Goal: Task Accomplishment & Management: Manage account settings

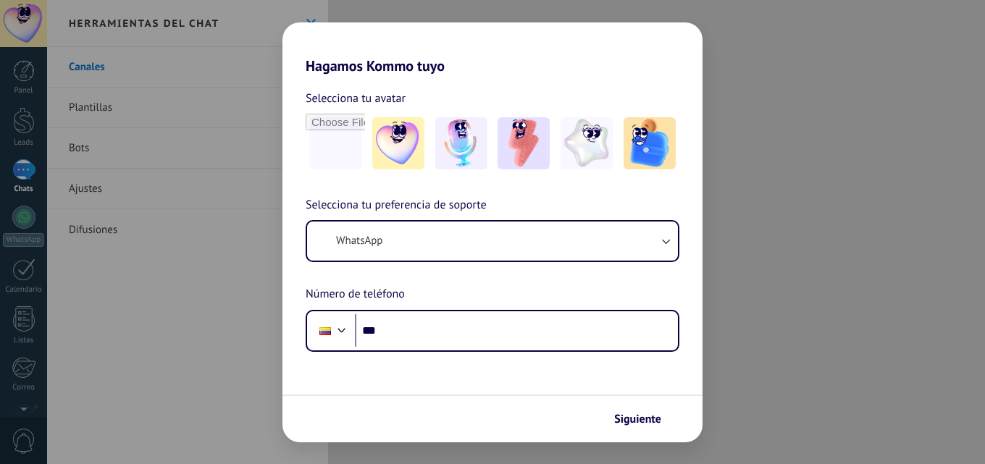
click at [477, 134] on img at bounding box center [461, 143] width 52 height 52
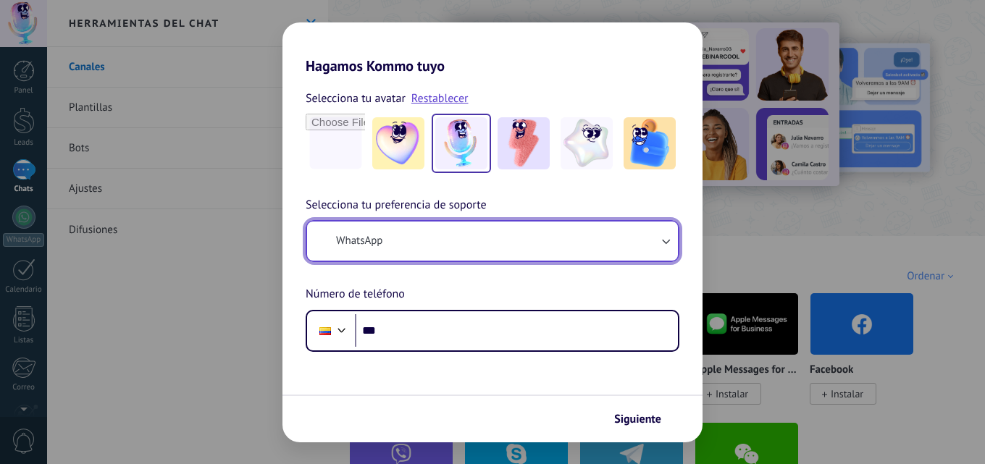
click at [668, 241] on icon "button" at bounding box center [666, 241] width 14 height 14
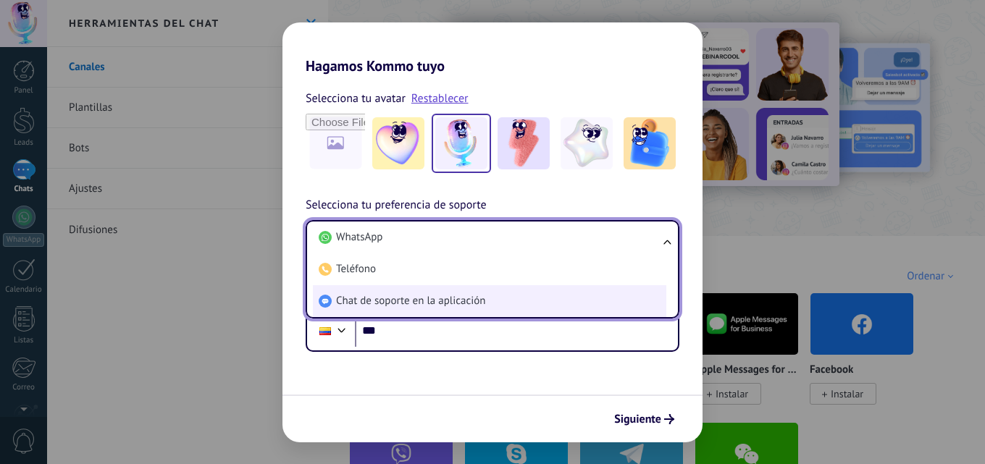
click at [398, 298] on span "Chat de soporte en la aplicación" at bounding box center [410, 301] width 149 height 14
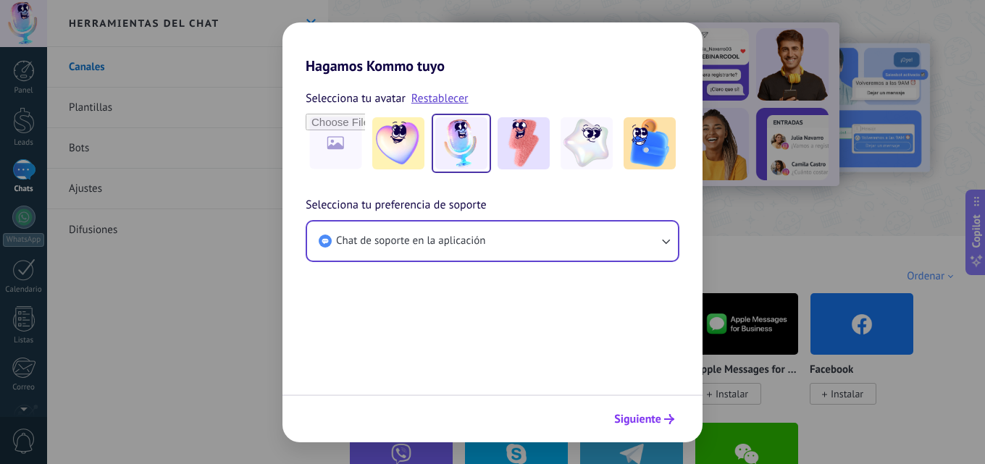
click at [647, 418] on span "Siguiente" at bounding box center [637, 419] width 47 height 10
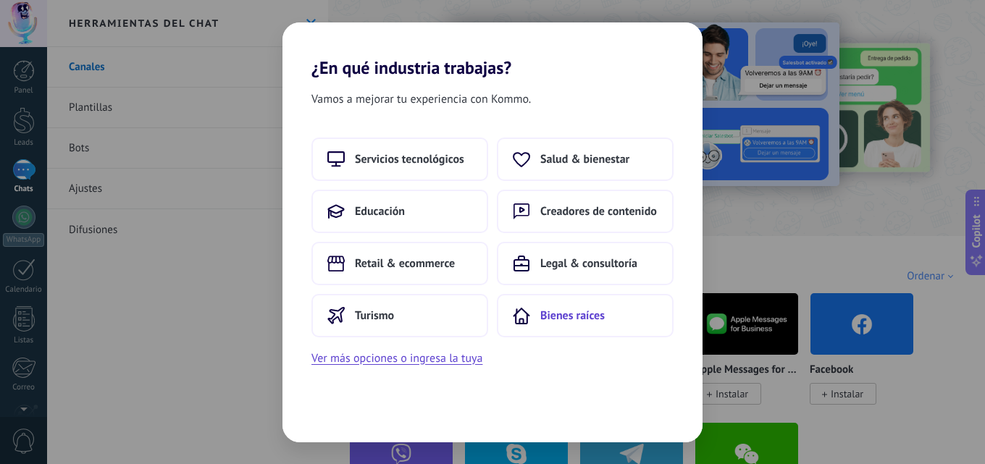
click at [566, 315] on span "Bienes raíces" at bounding box center [572, 316] width 64 height 14
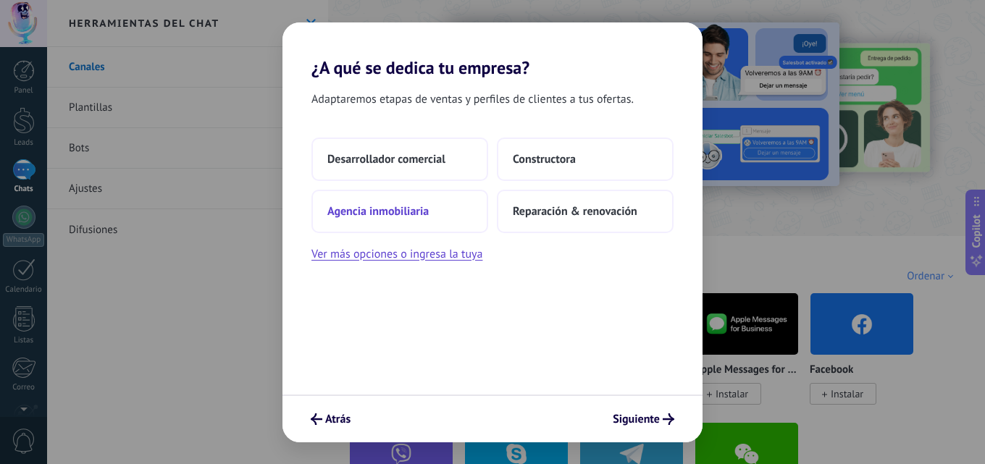
click at [398, 201] on button "Agencia inmobiliaria" at bounding box center [400, 211] width 177 height 43
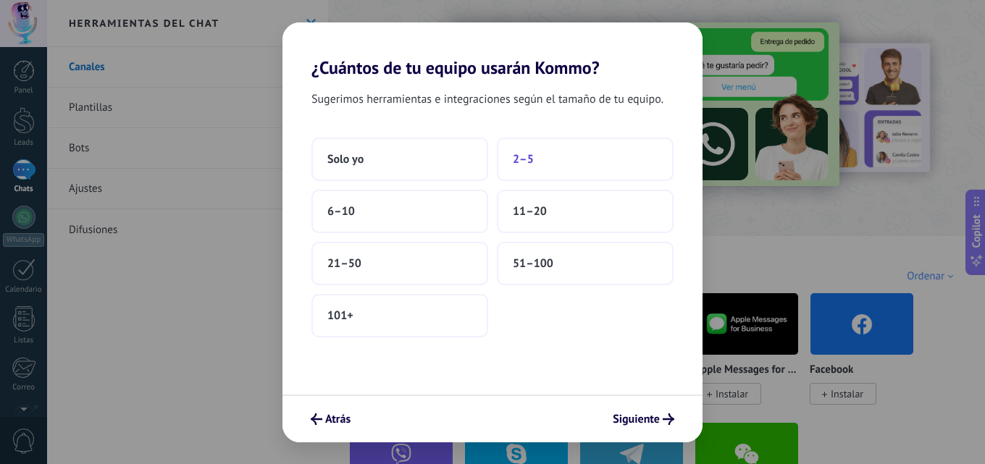
click at [551, 163] on button "2–5" at bounding box center [585, 159] width 177 height 43
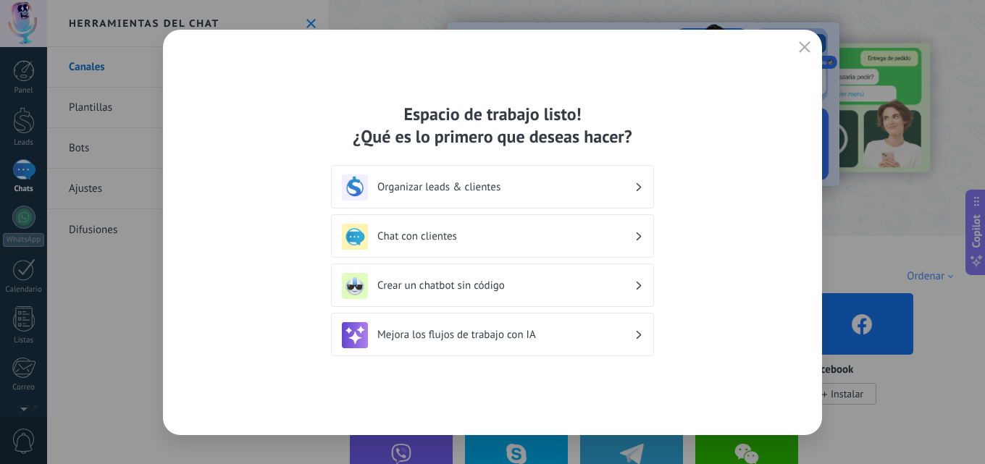
click at [545, 330] on h3 "Mejora los flujos de trabajo con IA" at bounding box center [505, 335] width 257 height 14
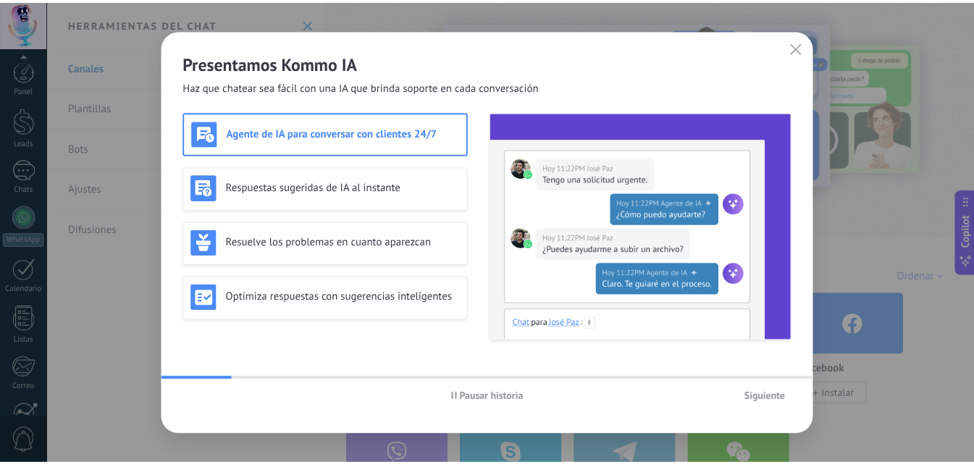
scroll to position [138, 0]
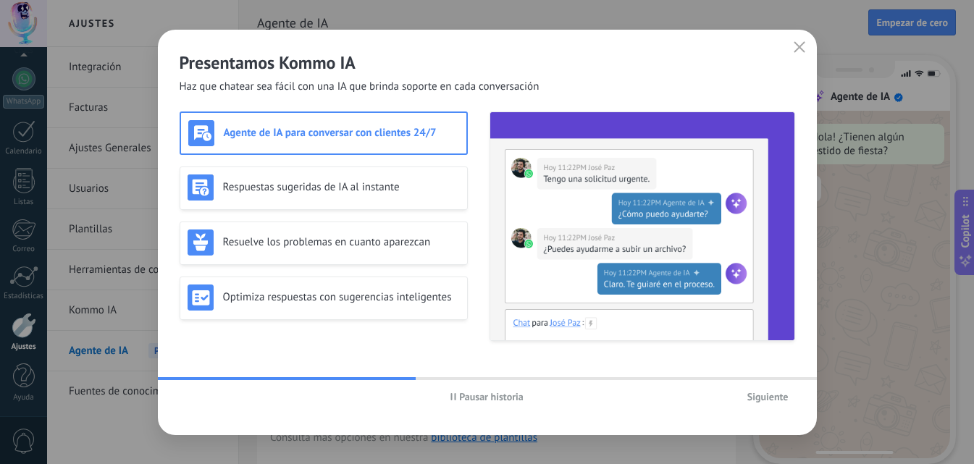
click at [346, 137] on h3 "Agente de IA para conversar con clientes 24/7" at bounding box center [341, 133] width 235 height 14
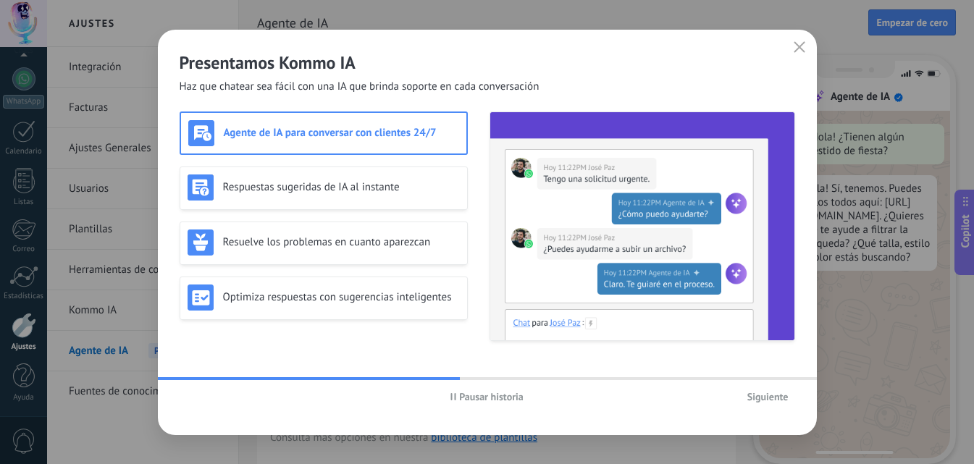
click at [768, 396] on span "Siguiente" at bounding box center [768, 397] width 41 height 10
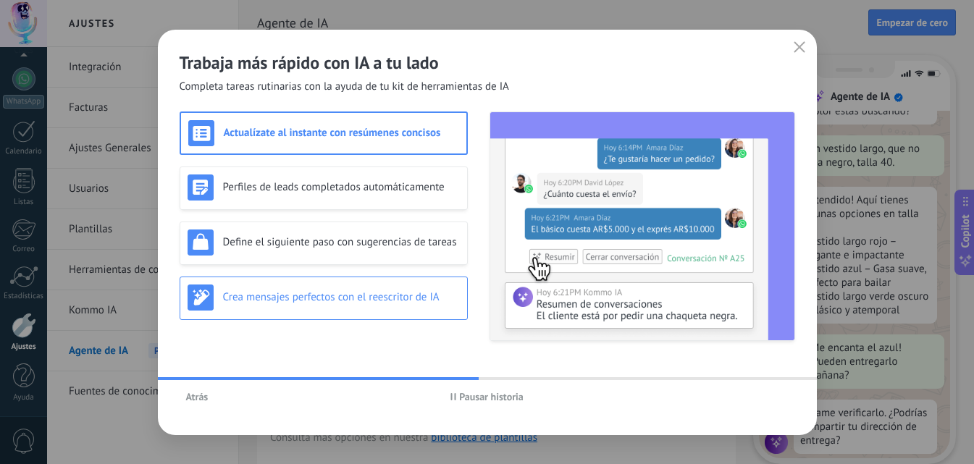
scroll to position [174, 0]
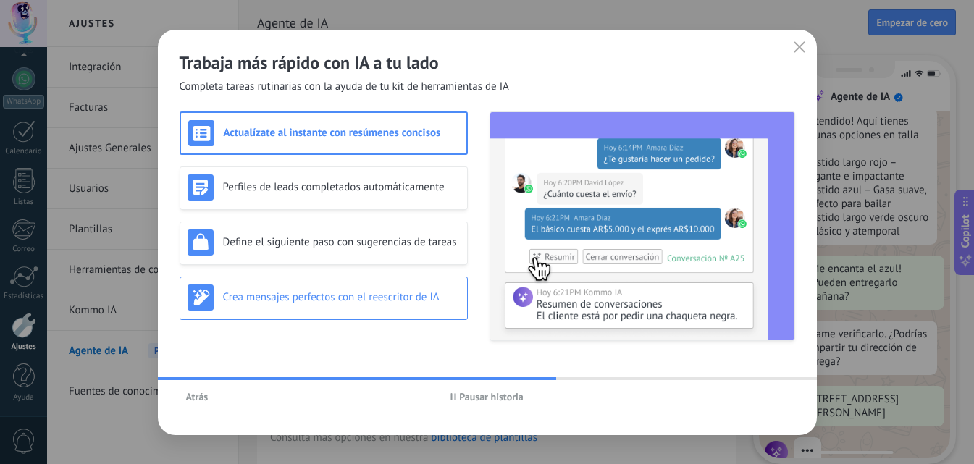
click at [347, 296] on h3 "Crea mensajes perfectos con el reescritor de IA" at bounding box center [341, 297] width 237 height 14
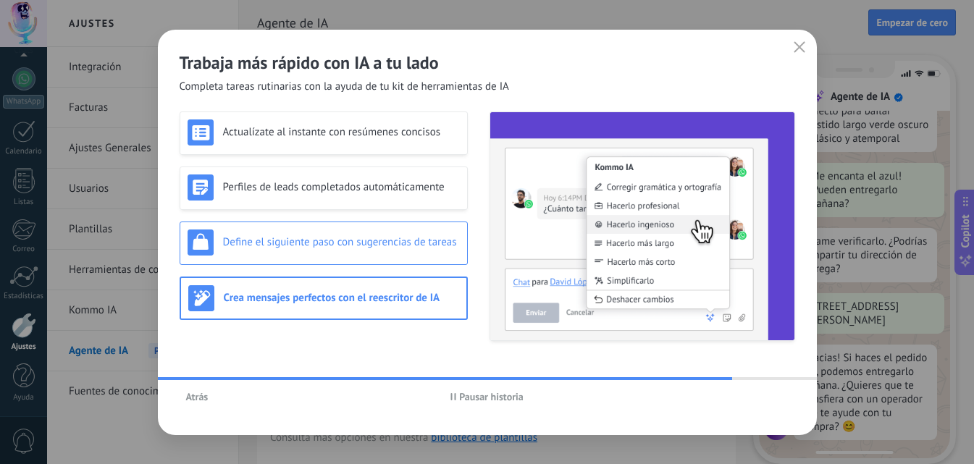
scroll to position [370, 0]
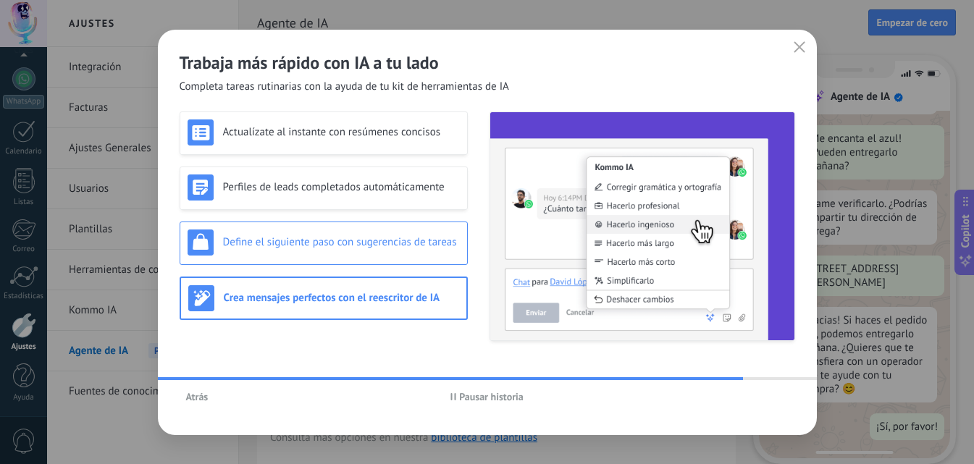
click at [360, 250] on div "Define el siguiente paso con sugerencias de tareas" at bounding box center [324, 243] width 272 height 26
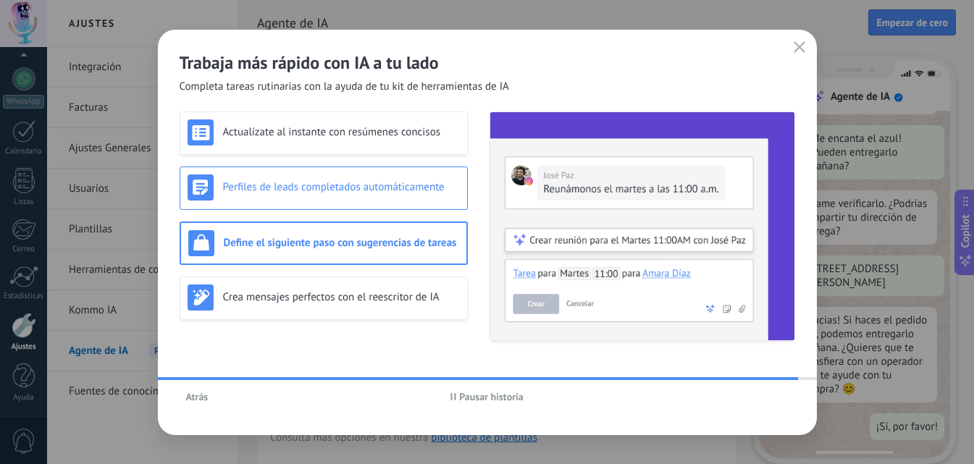
scroll to position [0, 0]
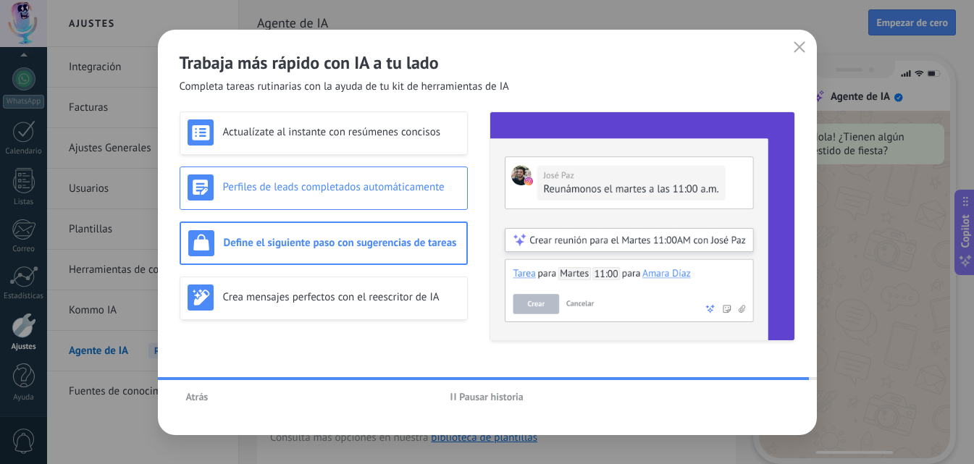
click at [329, 189] on h3 "Perfiles de leads completados automáticamente" at bounding box center [341, 187] width 237 height 14
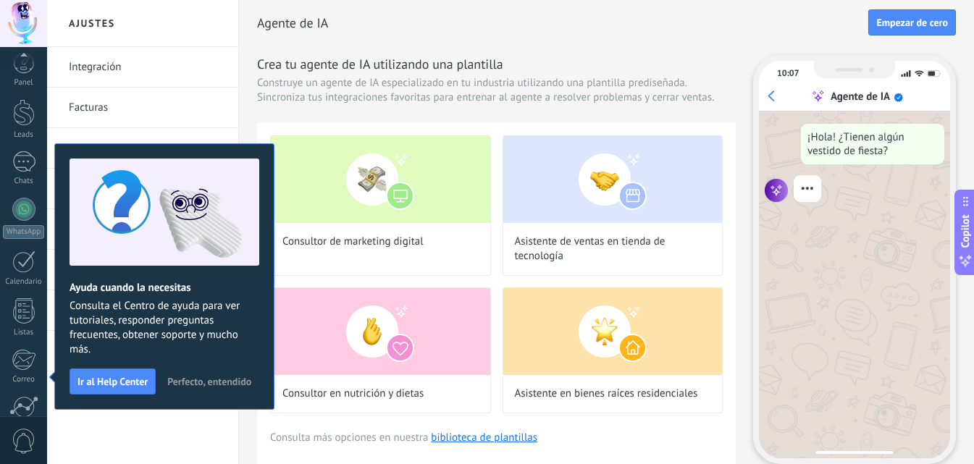
scroll to position [138, 0]
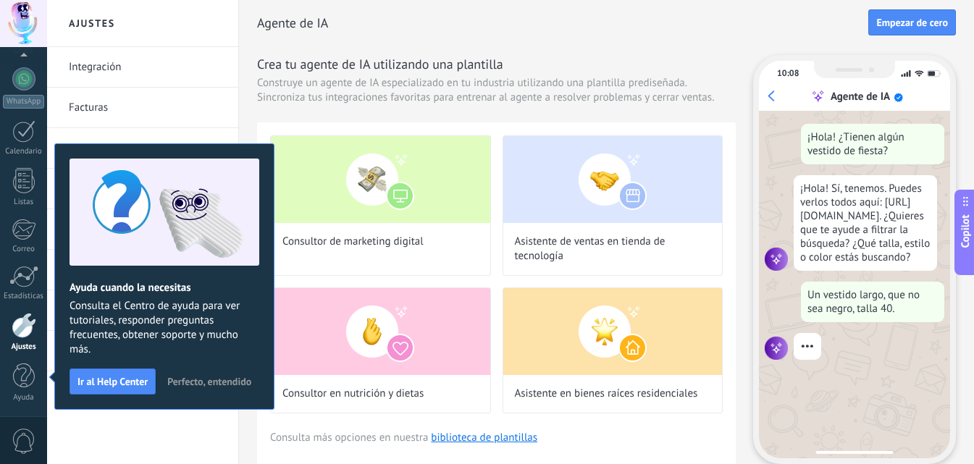
click at [226, 382] on span "Perfecto, entendido" at bounding box center [209, 382] width 84 height 10
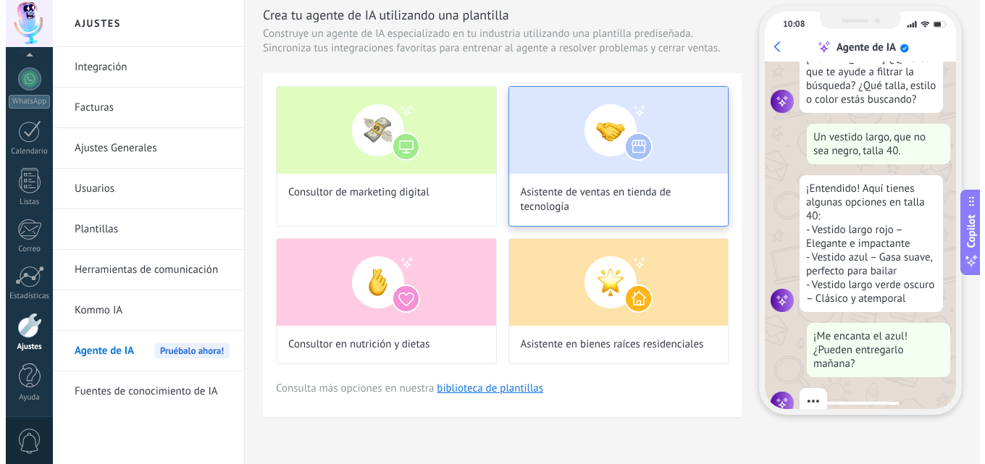
scroll to position [146, 0]
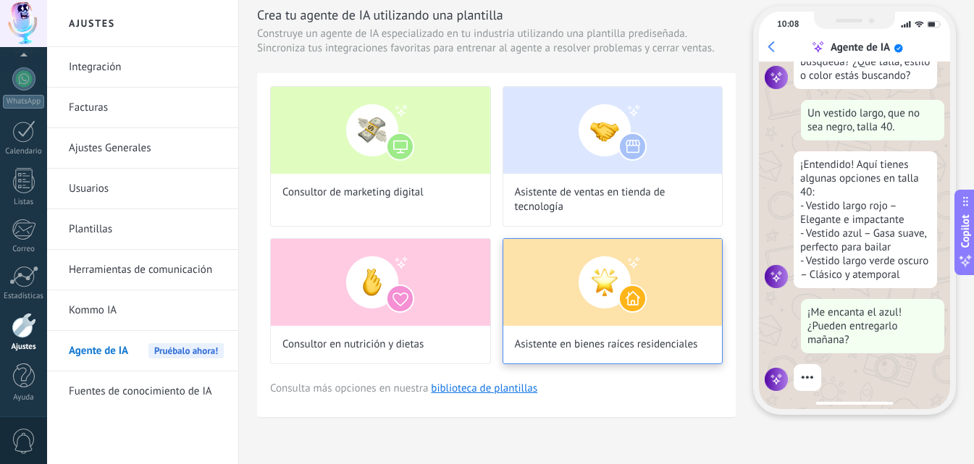
click at [622, 293] on img at bounding box center [613, 282] width 220 height 87
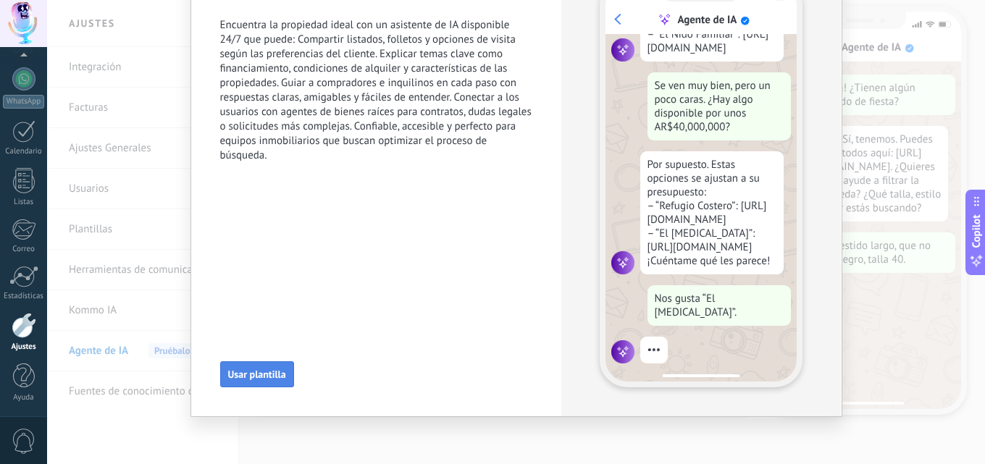
scroll to position [304, 0]
click at [251, 375] on span "Usar plantilla" at bounding box center [257, 374] width 58 height 10
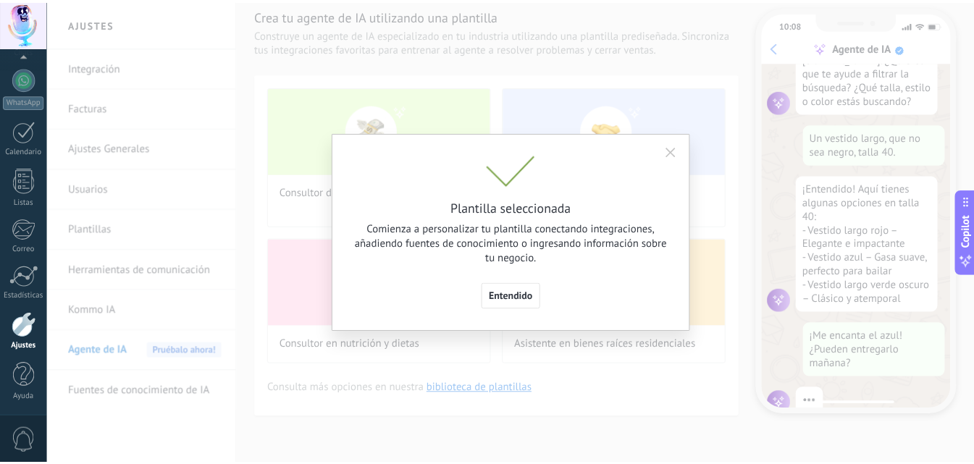
scroll to position [146, 0]
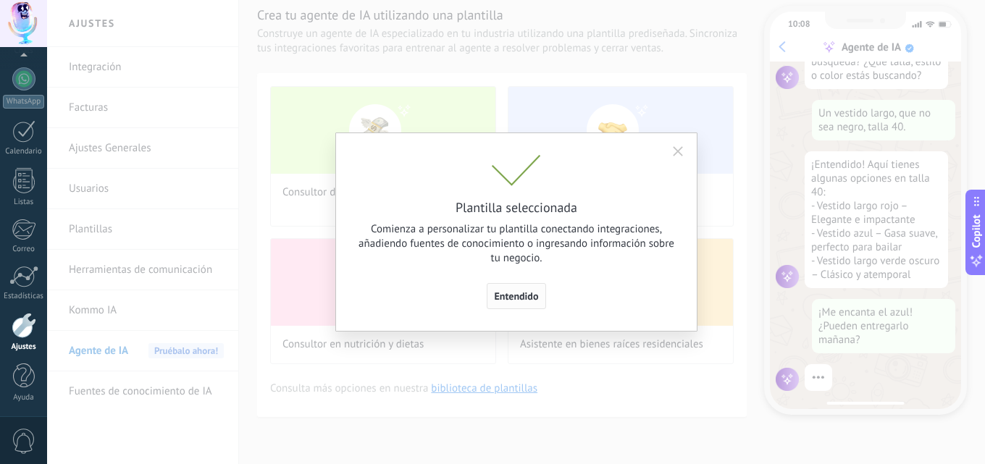
click at [524, 300] on span "Entendido" at bounding box center [517, 296] width 44 height 10
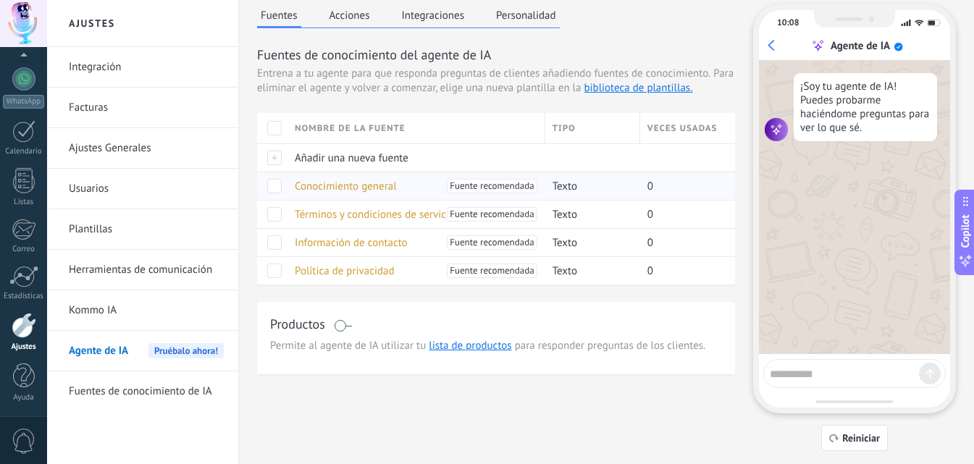
click at [281, 188] on span at bounding box center [274, 186] width 14 height 14
click at [266, 217] on div at bounding box center [272, 214] width 30 height 28
click at [272, 215] on span at bounding box center [274, 214] width 14 height 14
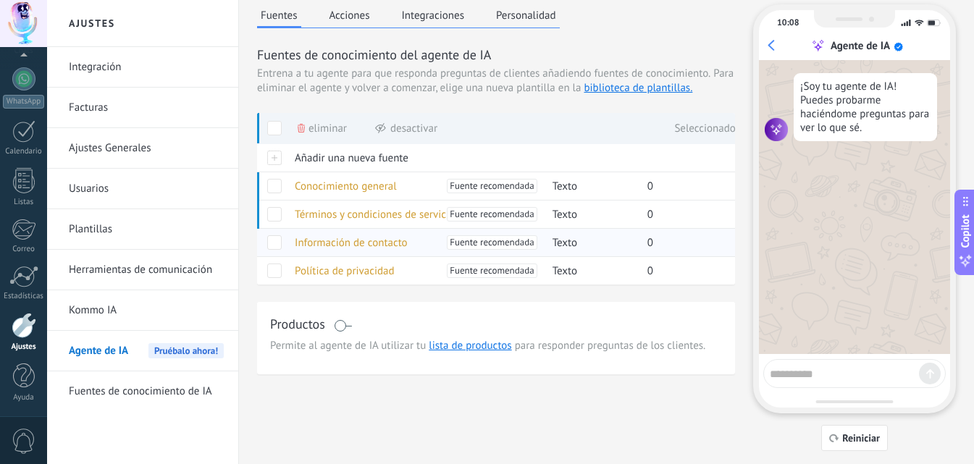
click at [277, 245] on span at bounding box center [274, 242] width 14 height 14
click at [275, 277] on span at bounding box center [274, 271] width 14 height 14
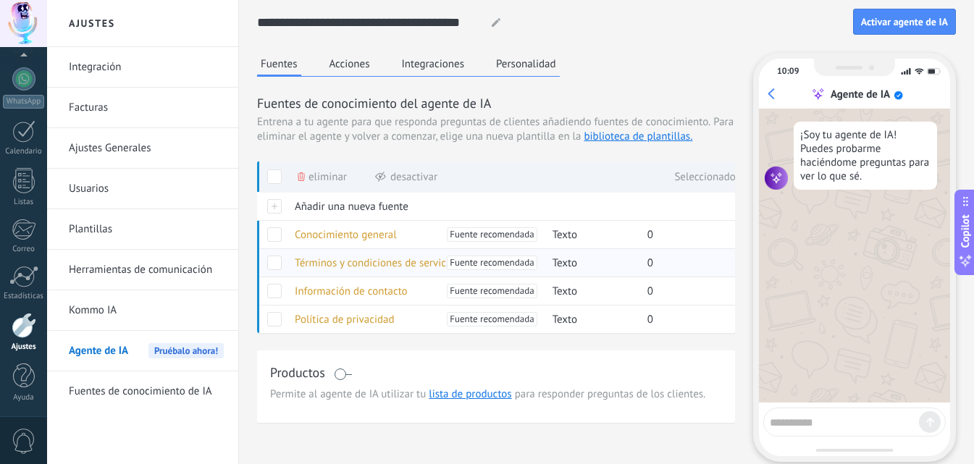
scroll to position [0, 0]
click at [338, 64] on button "Acciones" at bounding box center [350, 65] width 48 height 22
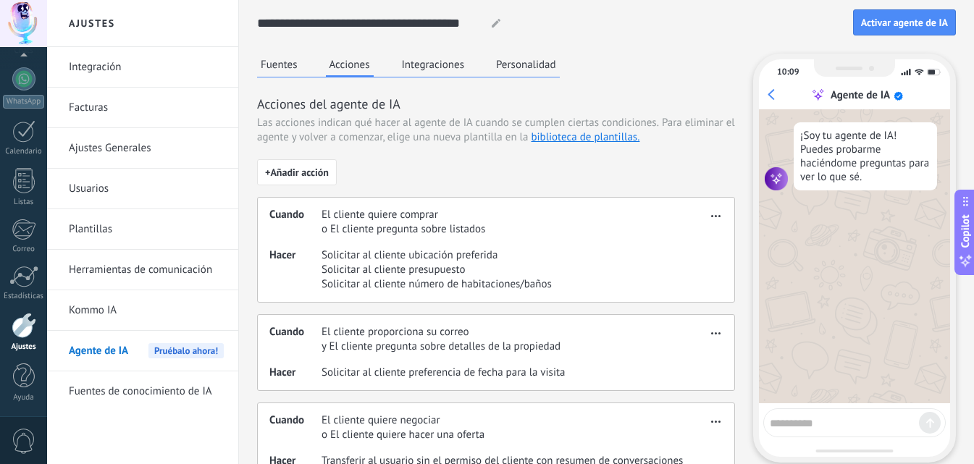
click at [438, 64] on button "Integraciones" at bounding box center [433, 65] width 70 height 22
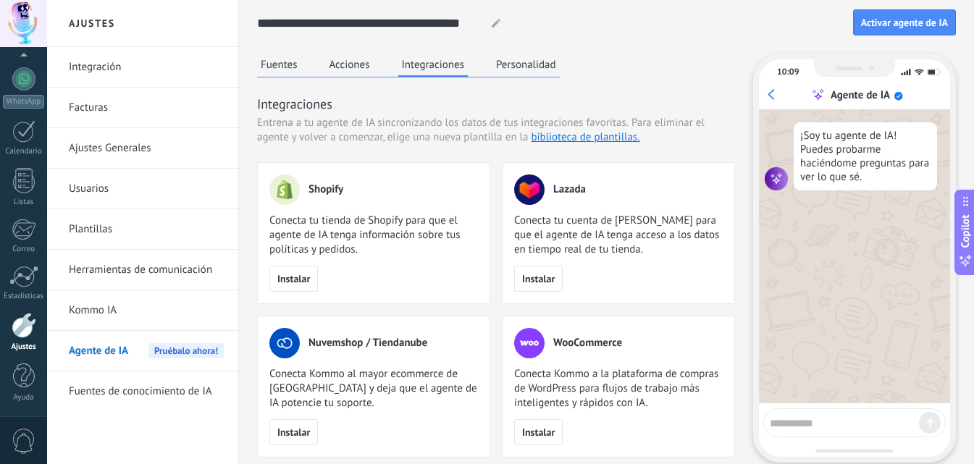
click at [535, 67] on button "Personalidad" at bounding box center [526, 65] width 67 height 22
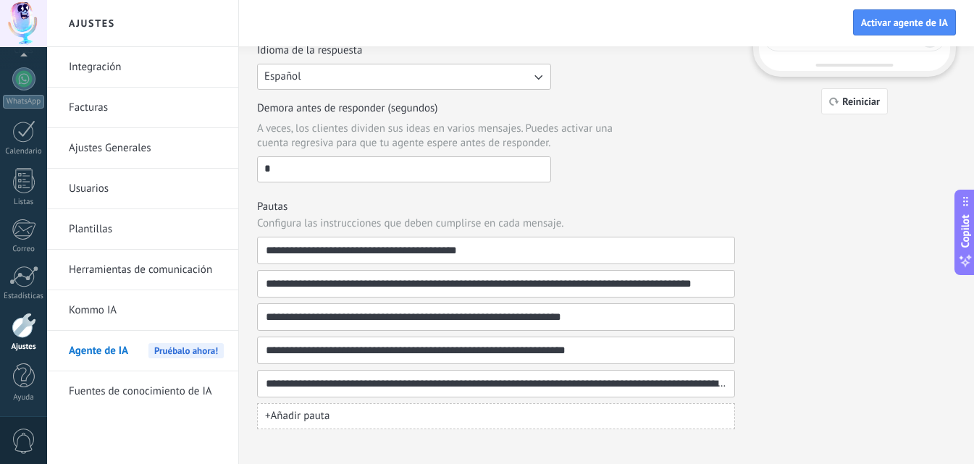
scroll to position [398, 0]
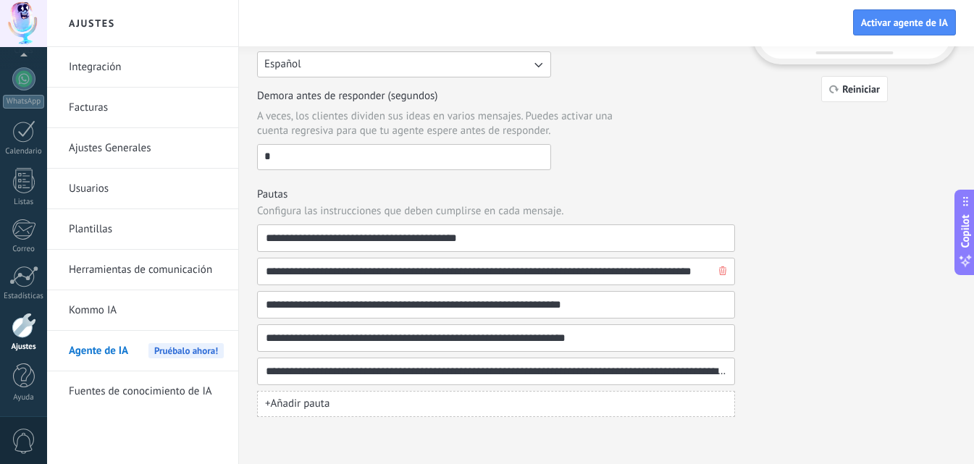
click at [414, 267] on input "**********" at bounding box center [490, 272] width 451 height 26
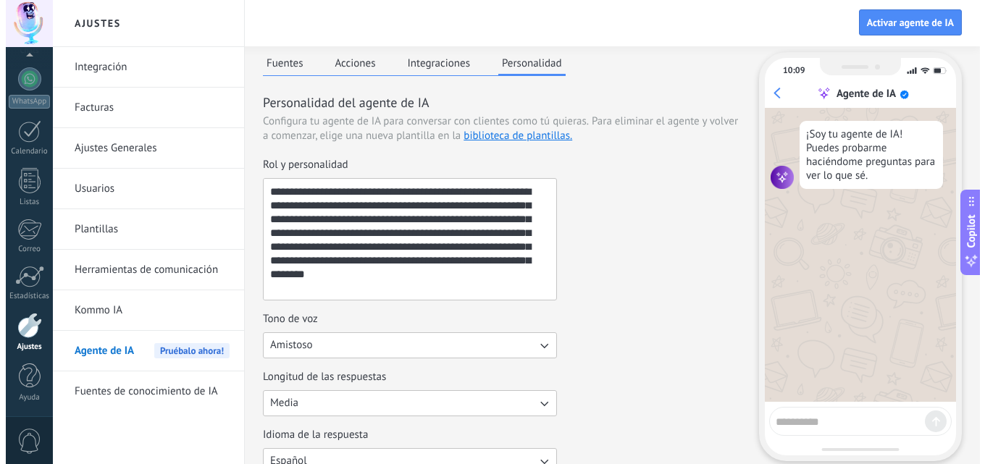
scroll to position [0, 0]
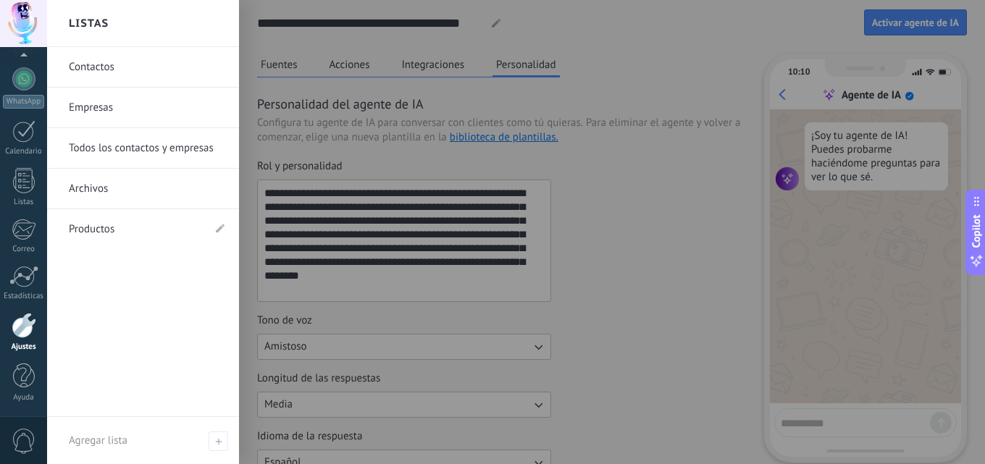
click at [22, 117] on div "Panel Leads Chats WhatsApp Clientes" at bounding box center [23, 170] width 47 height 496
click at [25, 131] on div at bounding box center [23, 131] width 23 height 22
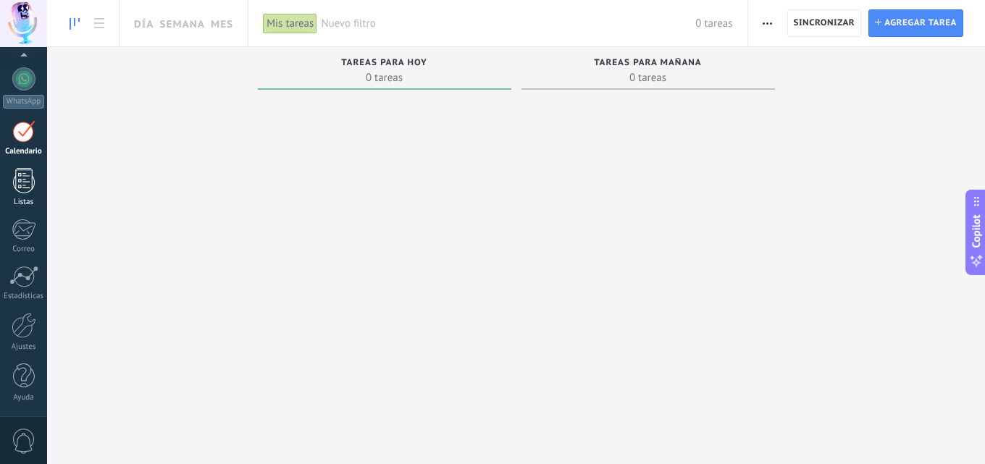
click at [24, 172] on div at bounding box center [24, 180] width 22 height 25
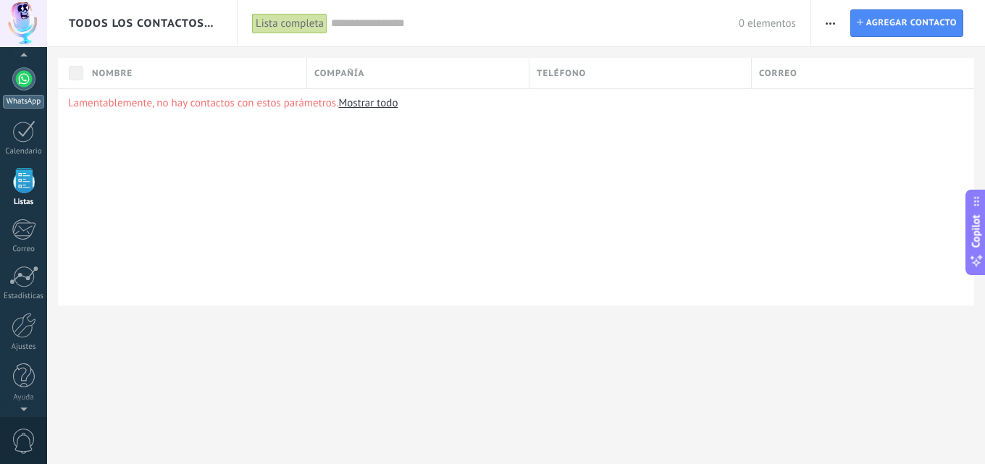
scroll to position [136, 0]
click at [26, 78] on div at bounding box center [23, 81] width 23 height 23
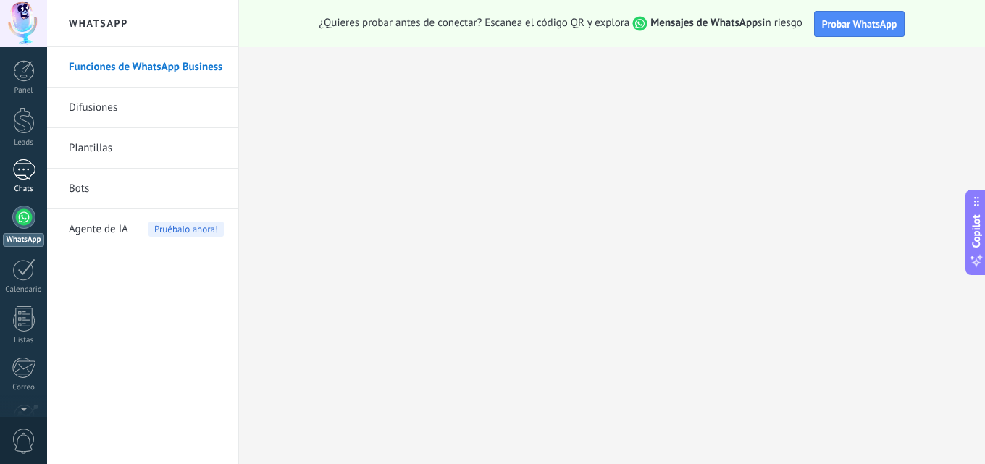
click at [23, 171] on div at bounding box center [23, 169] width 23 height 21
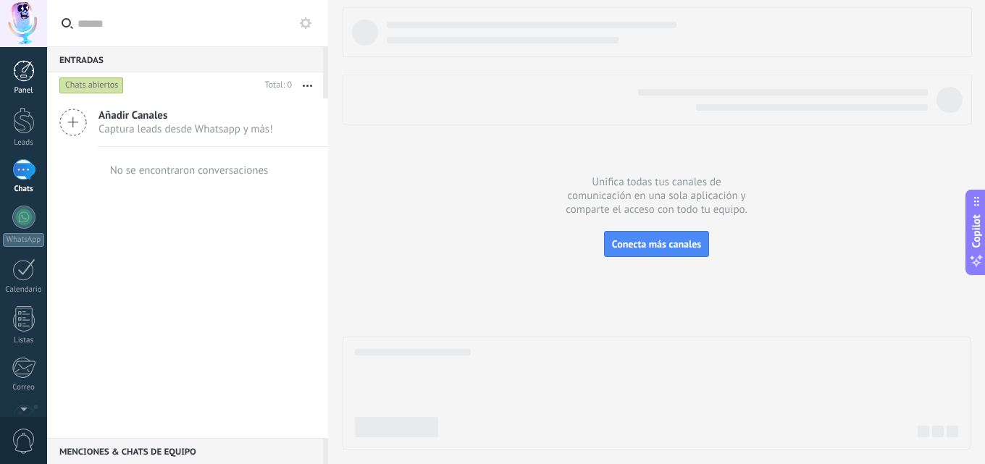
click at [41, 76] on link "Panel" at bounding box center [23, 77] width 47 height 35
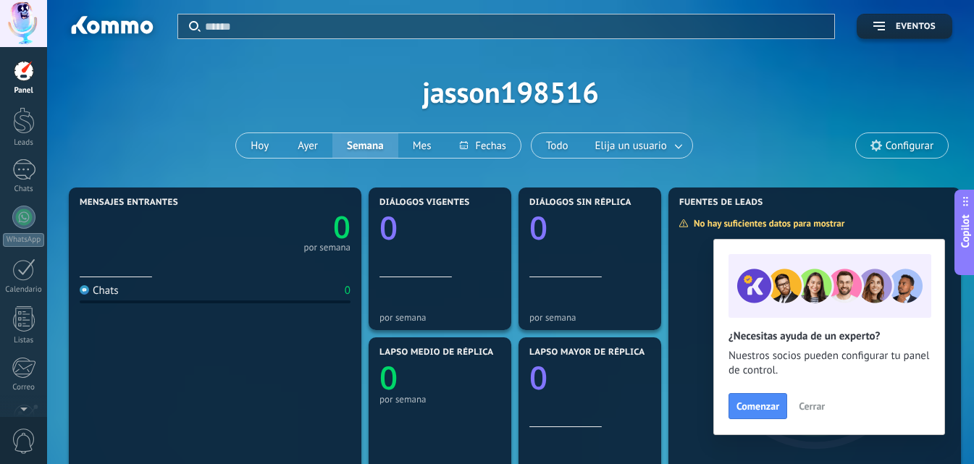
click at [819, 404] on span "Cerrar" at bounding box center [812, 406] width 26 height 10
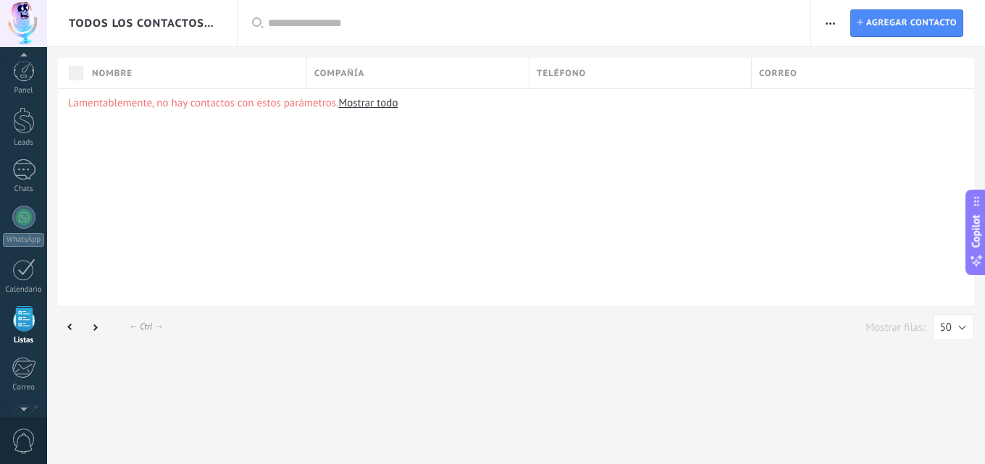
scroll to position [90, 0]
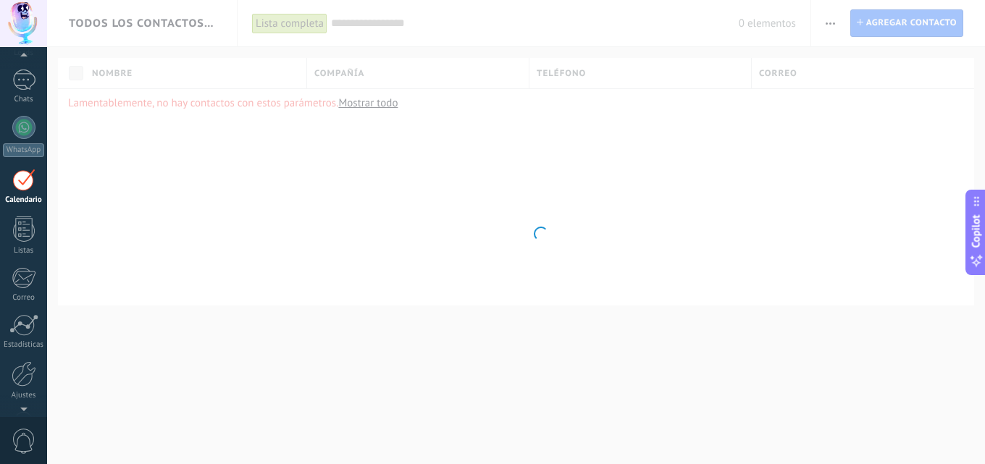
scroll to position [42, 0]
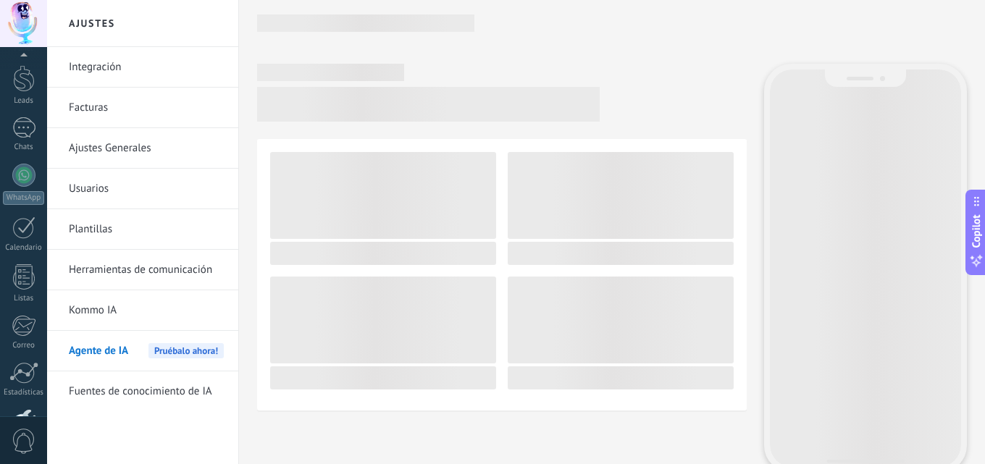
scroll to position [138, 0]
